Goal: Transaction & Acquisition: Purchase product/service

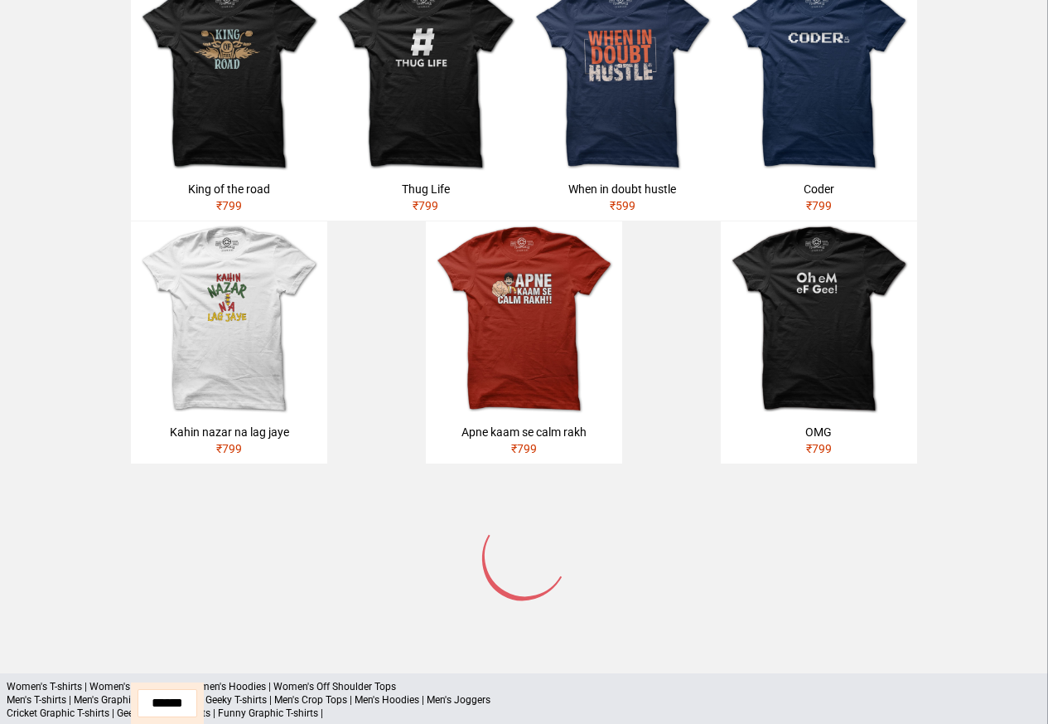
scroll to position [696, 0]
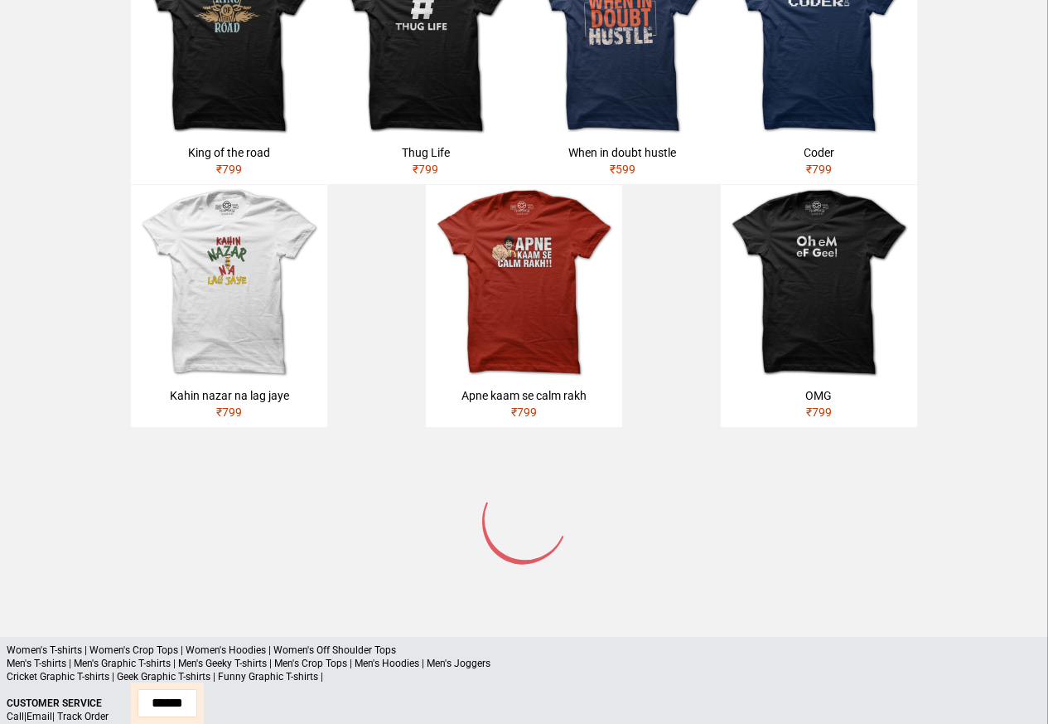
click at [104, 636] on div "Women's T-shirts | Women's Crop Tops | Women's Hoodies | Women's Off Shoulder T…" at bounding box center [524, 735] width 1048 height 199
click at [81, 656] on p "Men's T-shirts | Men's Graphic T-shirts | Men's Geeky T-shirts | Men's Crop Top…" at bounding box center [524, 662] width 1035 height 13
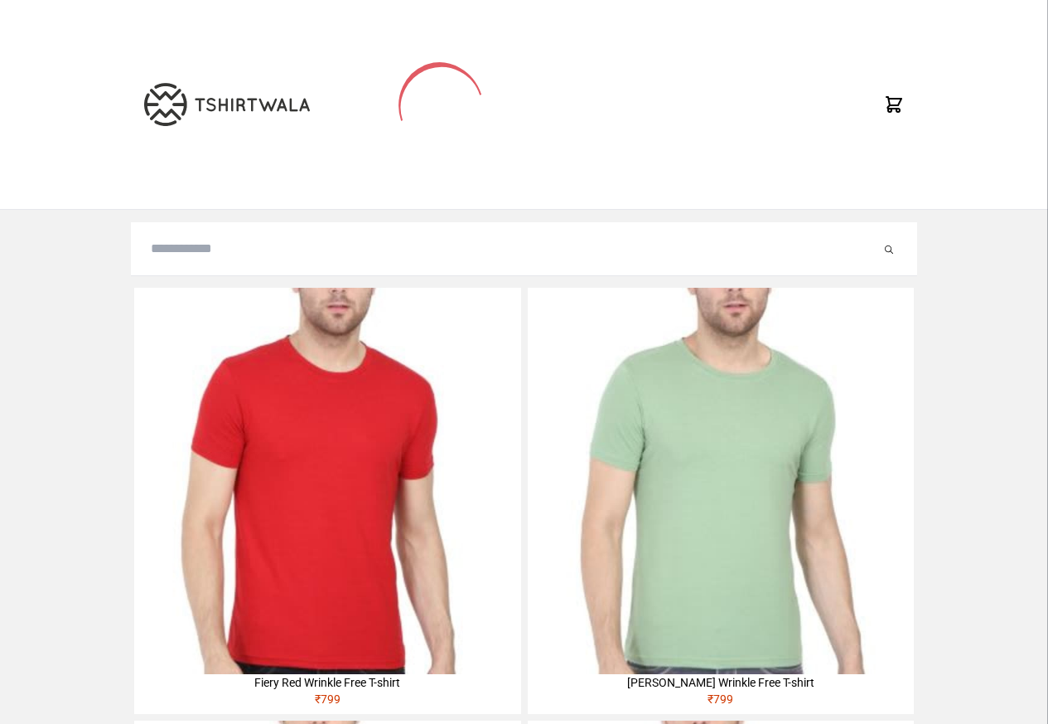
type input "**********"
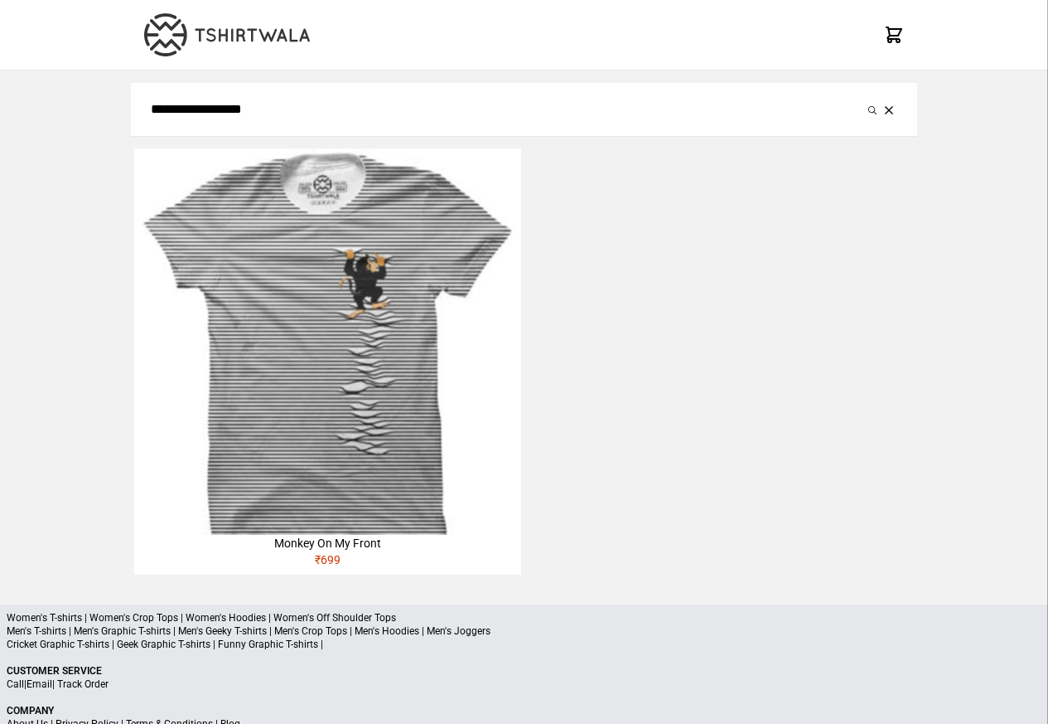
click at [367, 406] on img at bounding box center [327, 341] width 386 height 386
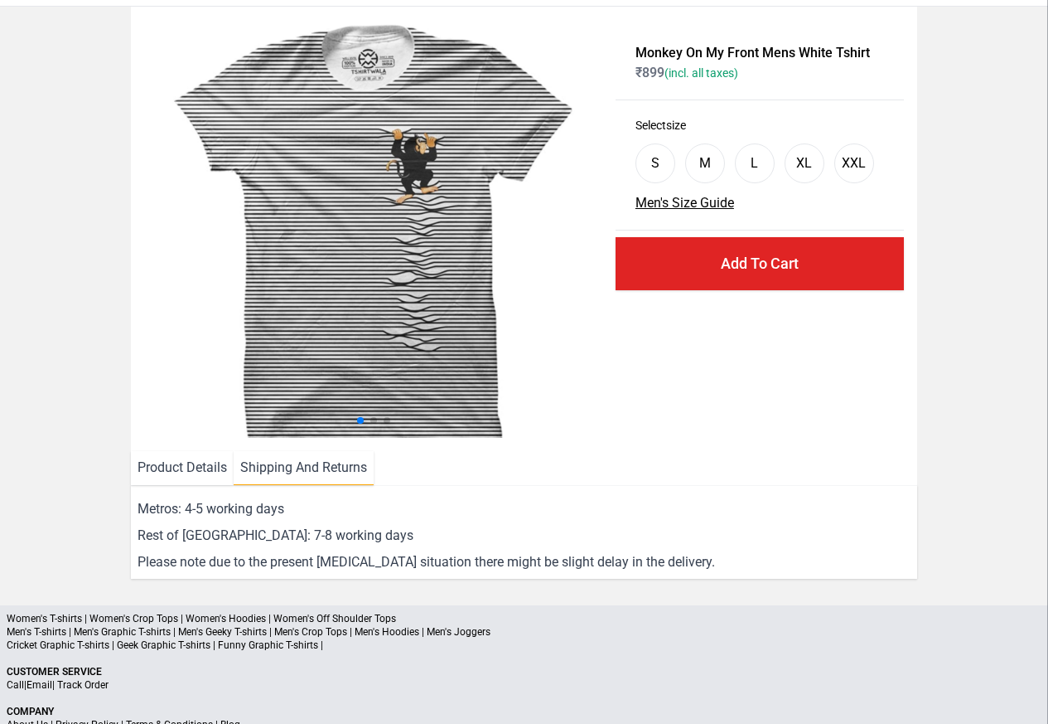
scroll to position [143, 0]
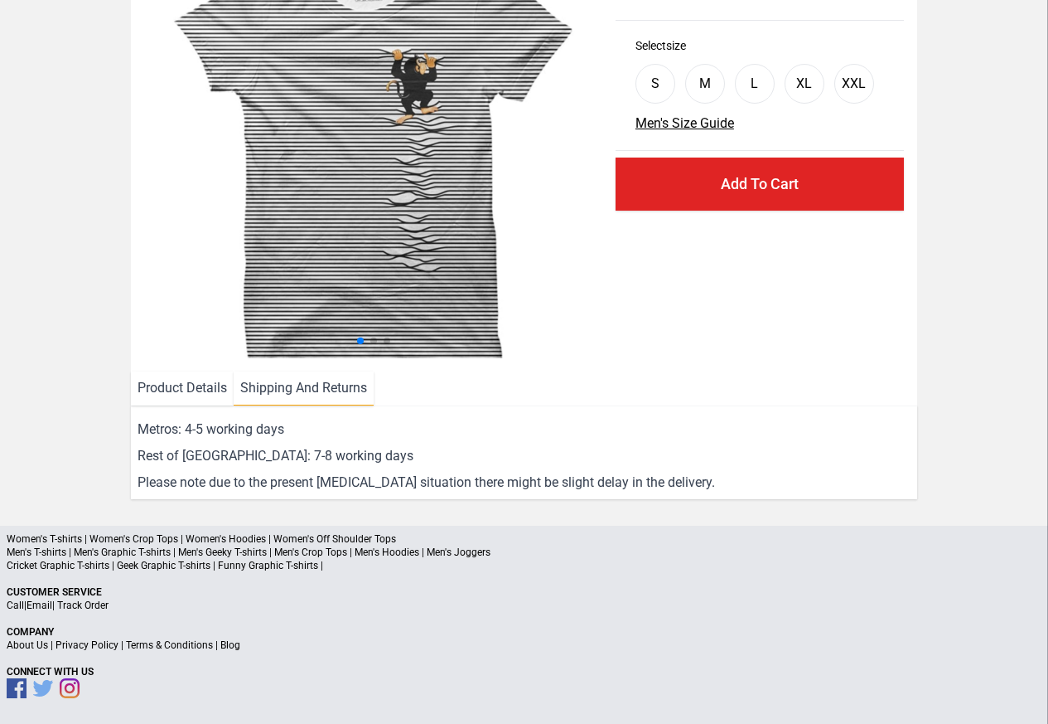
click at [170, 389] on li "Product Details" at bounding box center [182, 388] width 103 height 34
